Goal: Understand process/instructions: Learn about a topic

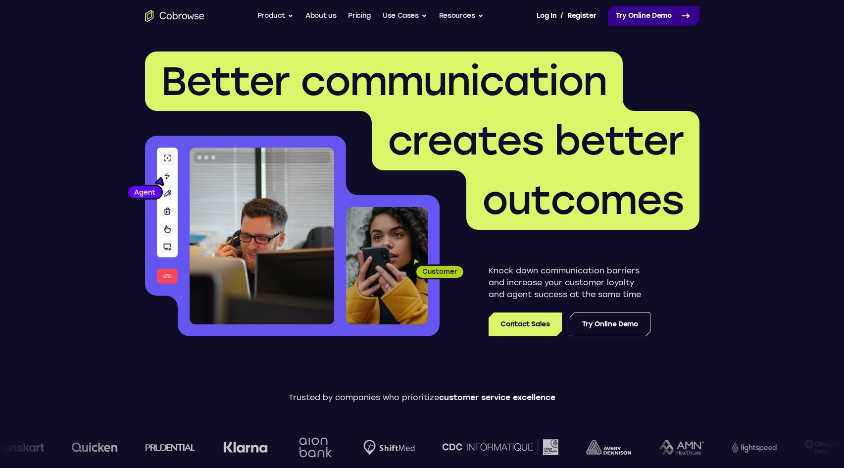
click at [674, 12] on link "Try Online Demo" at bounding box center [654, 16] width 92 height 20
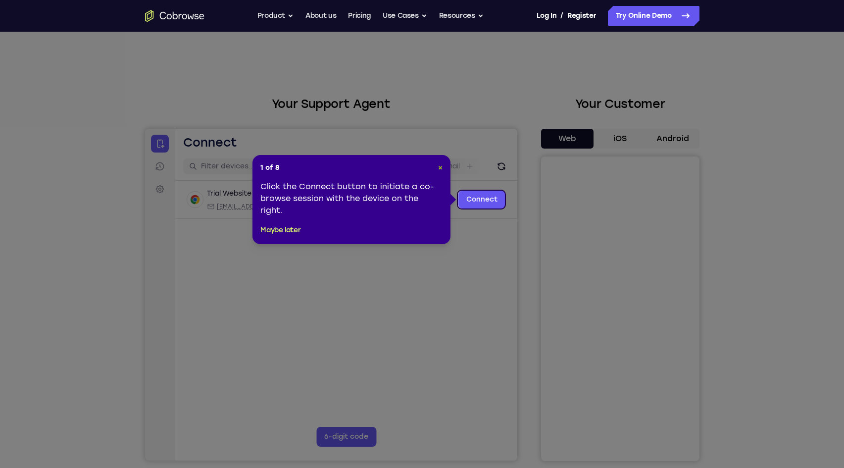
click at [441, 164] on span "×" at bounding box center [440, 167] width 4 height 8
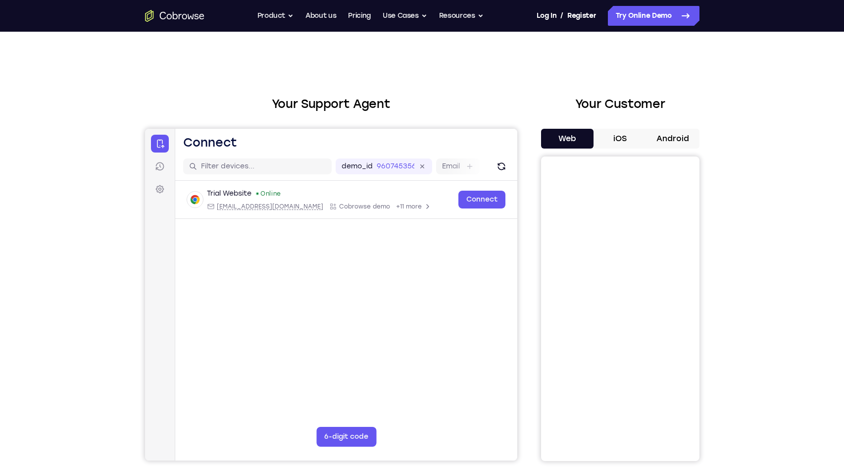
click at [688, 138] on button "Android" at bounding box center [673, 139] width 53 height 20
click at [683, 143] on button "Android" at bounding box center [673, 139] width 53 height 20
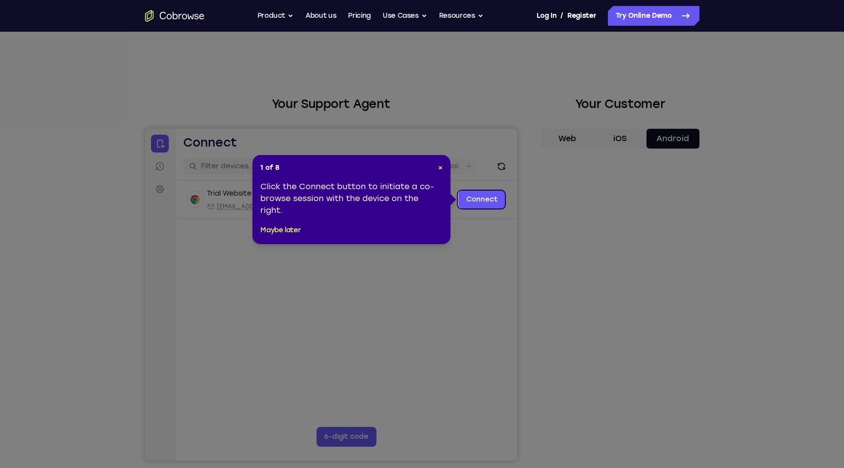
click at [615, 310] on icon at bounding box center [426, 234] width 852 height 468
click at [442, 167] on span "×" at bounding box center [440, 167] width 4 height 8
